Goal: Task Accomplishment & Management: Complete application form

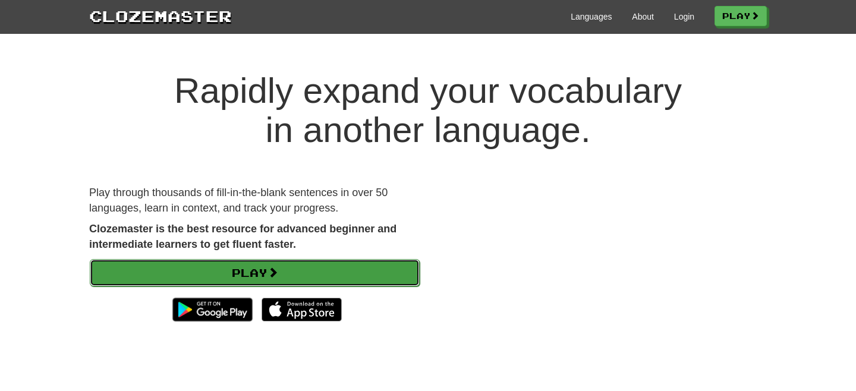
click at [236, 275] on link "Play" at bounding box center [255, 272] width 330 height 27
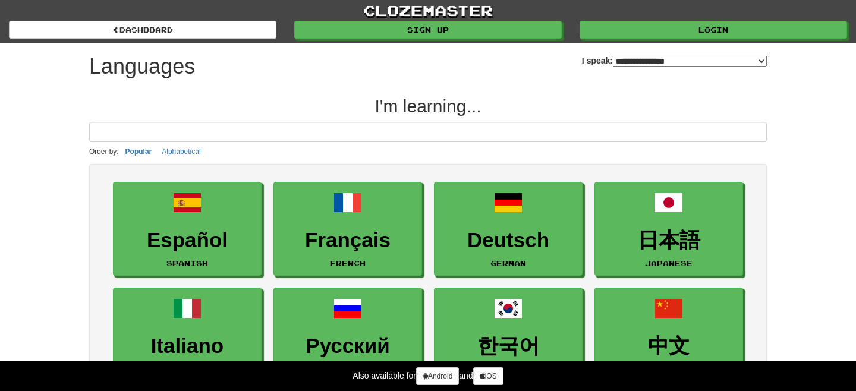
select select "*******"
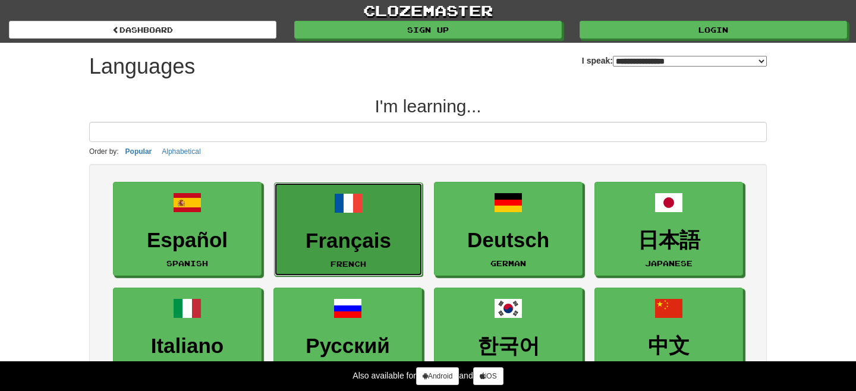
click at [343, 244] on h3 "Français" at bounding box center [349, 240] width 136 height 23
